Goal: Communication & Community: Share content

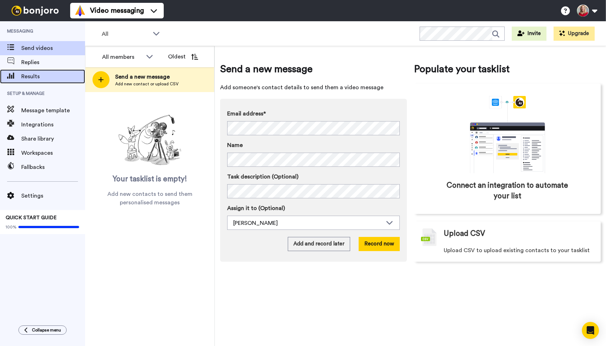
click at [21, 76] on span at bounding box center [10, 76] width 21 height 7
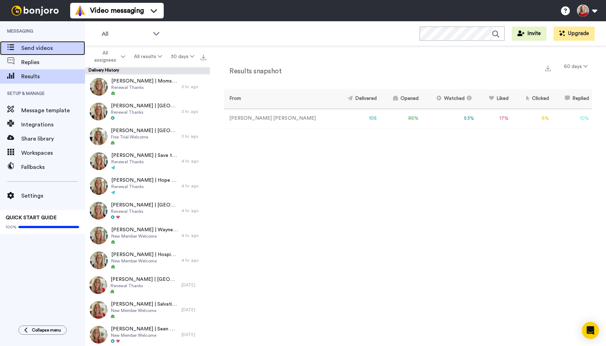
click at [30, 47] on span "Send videos" at bounding box center [53, 48] width 64 height 8
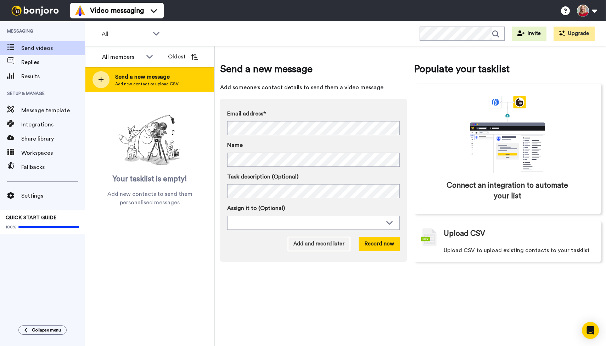
click at [132, 80] on span "Send a new message" at bounding box center [146, 77] width 63 height 8
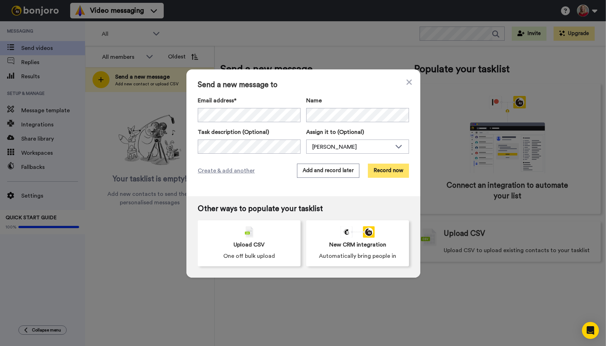
click at [378, 169] on button "Record now" at bounding box center [388, 171] width 41 height 14
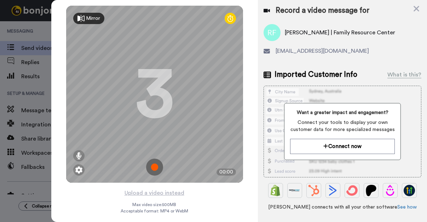
click at [149, 165] on img at bounding box center [154, 167] width 17 height 17
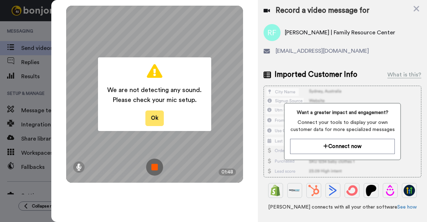
click at [154, 116] on button "Ok" at bounding box center [155, 117] width 18 height 15
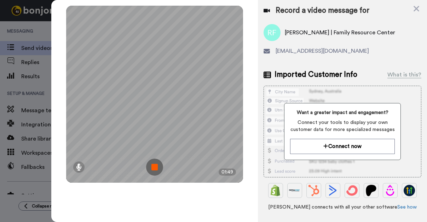
click at [156, 167] on img at bounding box center [154, 167] width 17 height 17
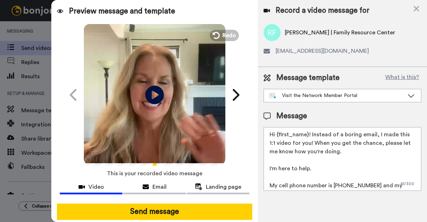
click at [154, 96] on icon at bounding box center [155, 94] width 19 height 19
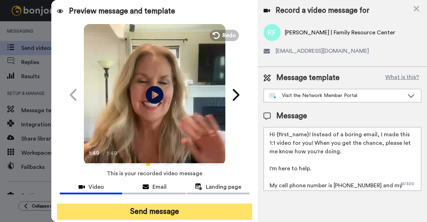
click at [150, 213] on button "Send message" at bounding box center [154, 212] width 195 height 16
